Goal: Ask a question: Seek information or help from site administrators or community

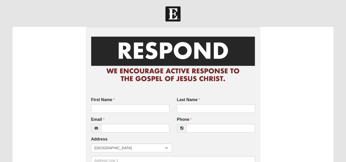
scroll to position [10, 0]
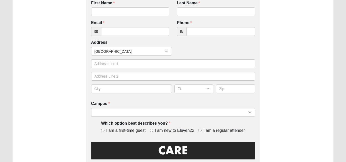
scroll to position [151, 0]
